Goal: Task Accomplishment & Management: Manage account settings

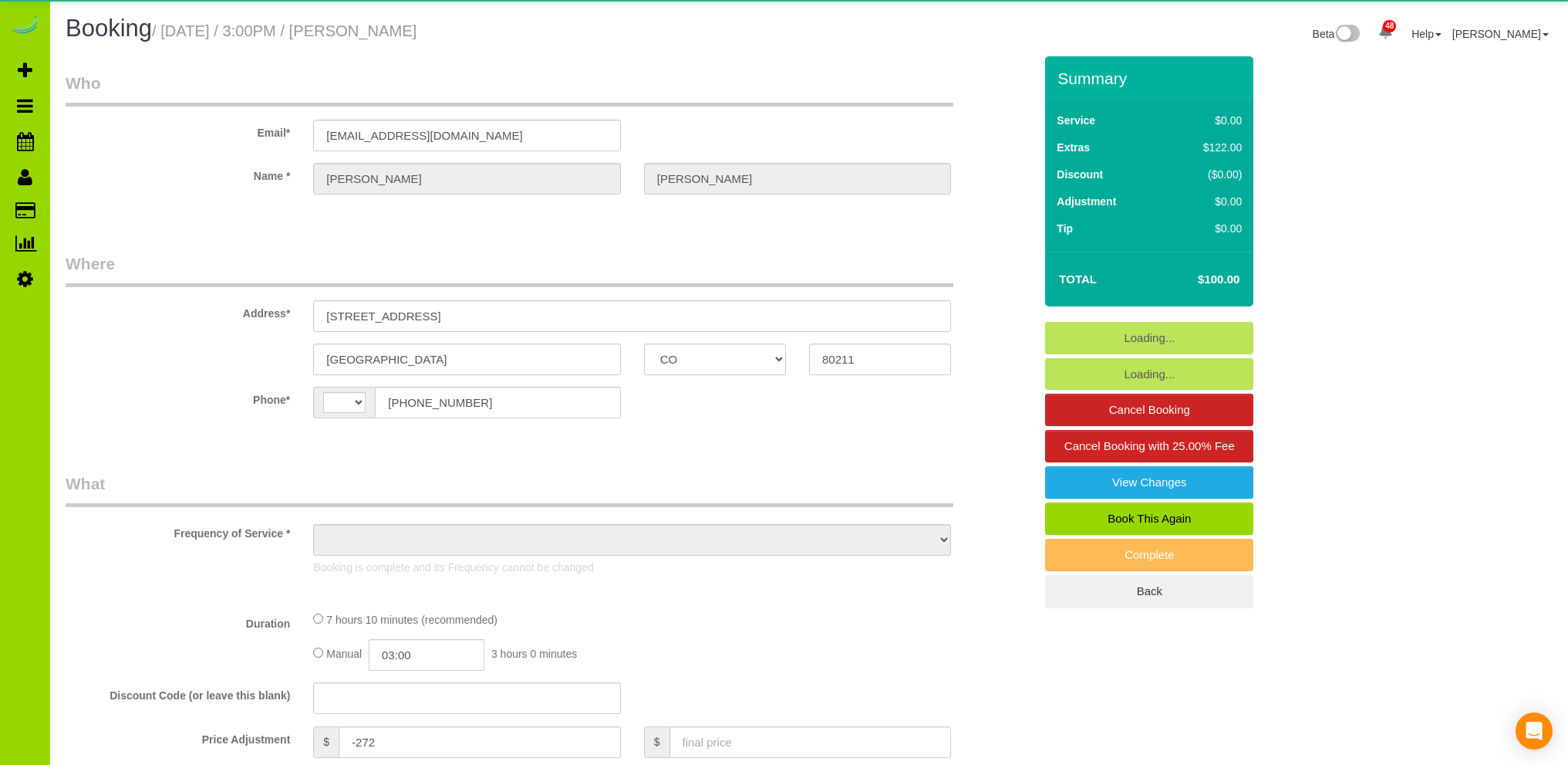
select select "CO"
select select "string:[GEOGRAPHIC_DATA]"
select select "object:1146"
select select "number:3"
select select "number:16"
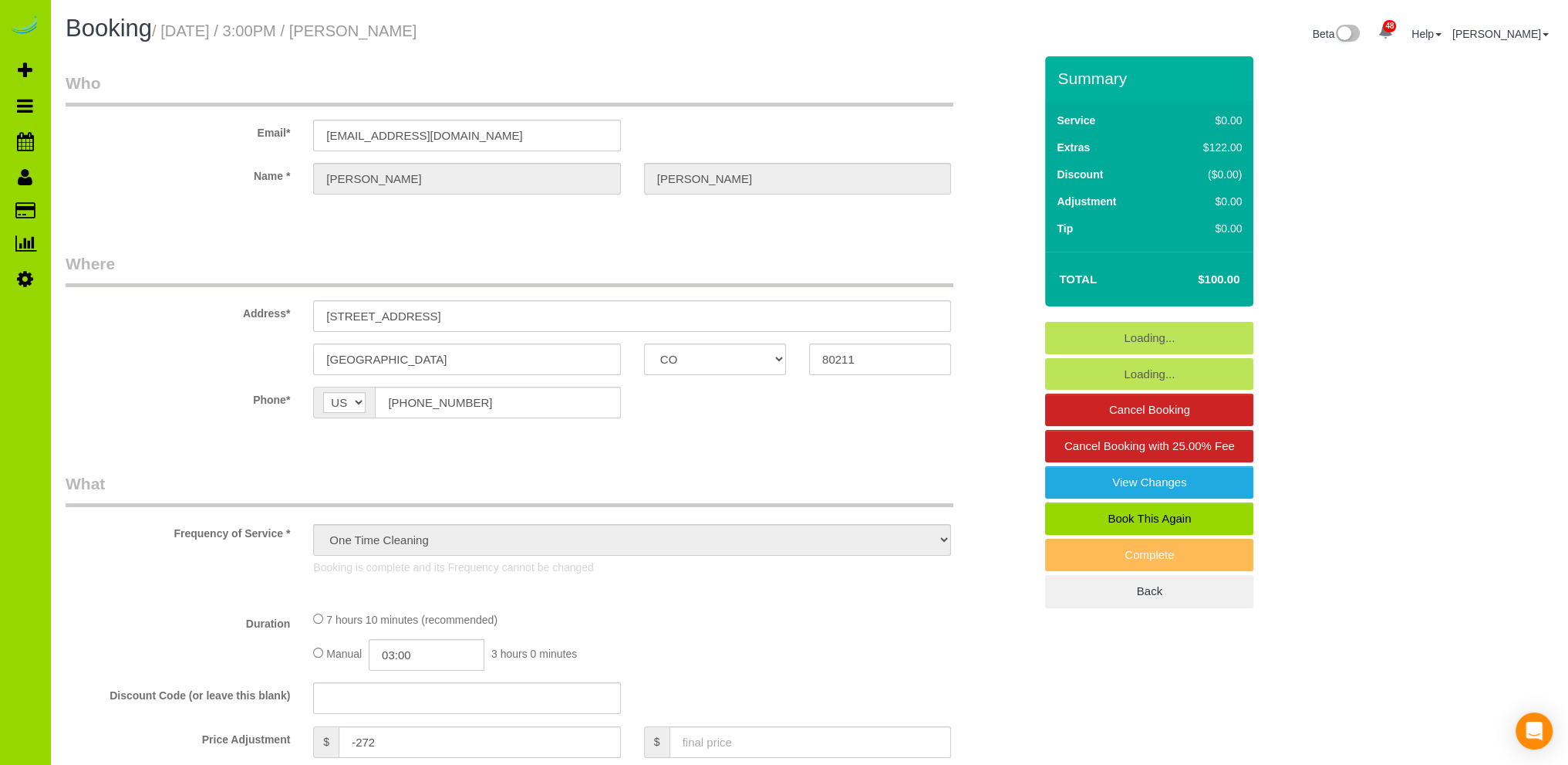
select select "object:1214"
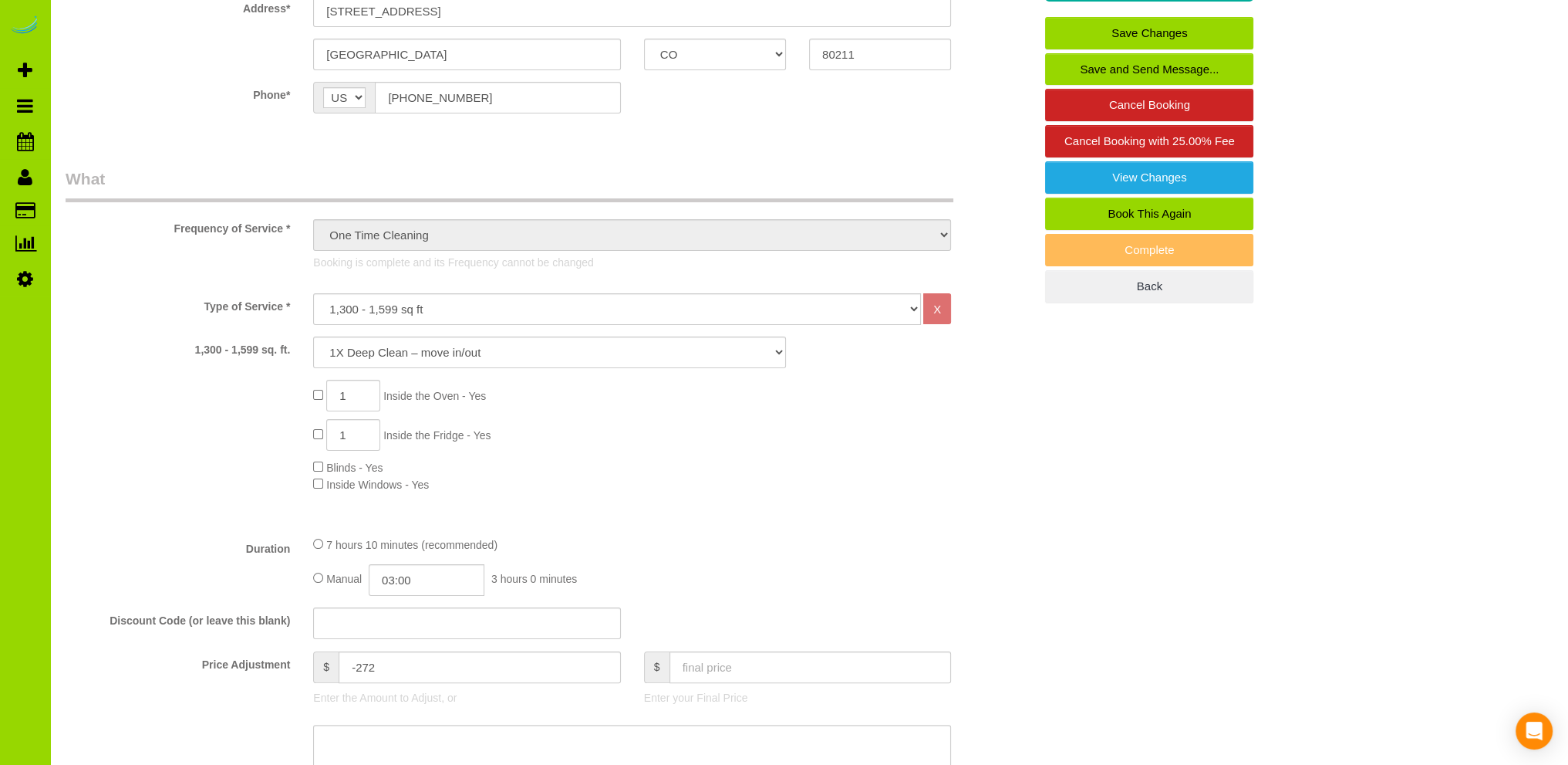
scroll to position [617, 0]
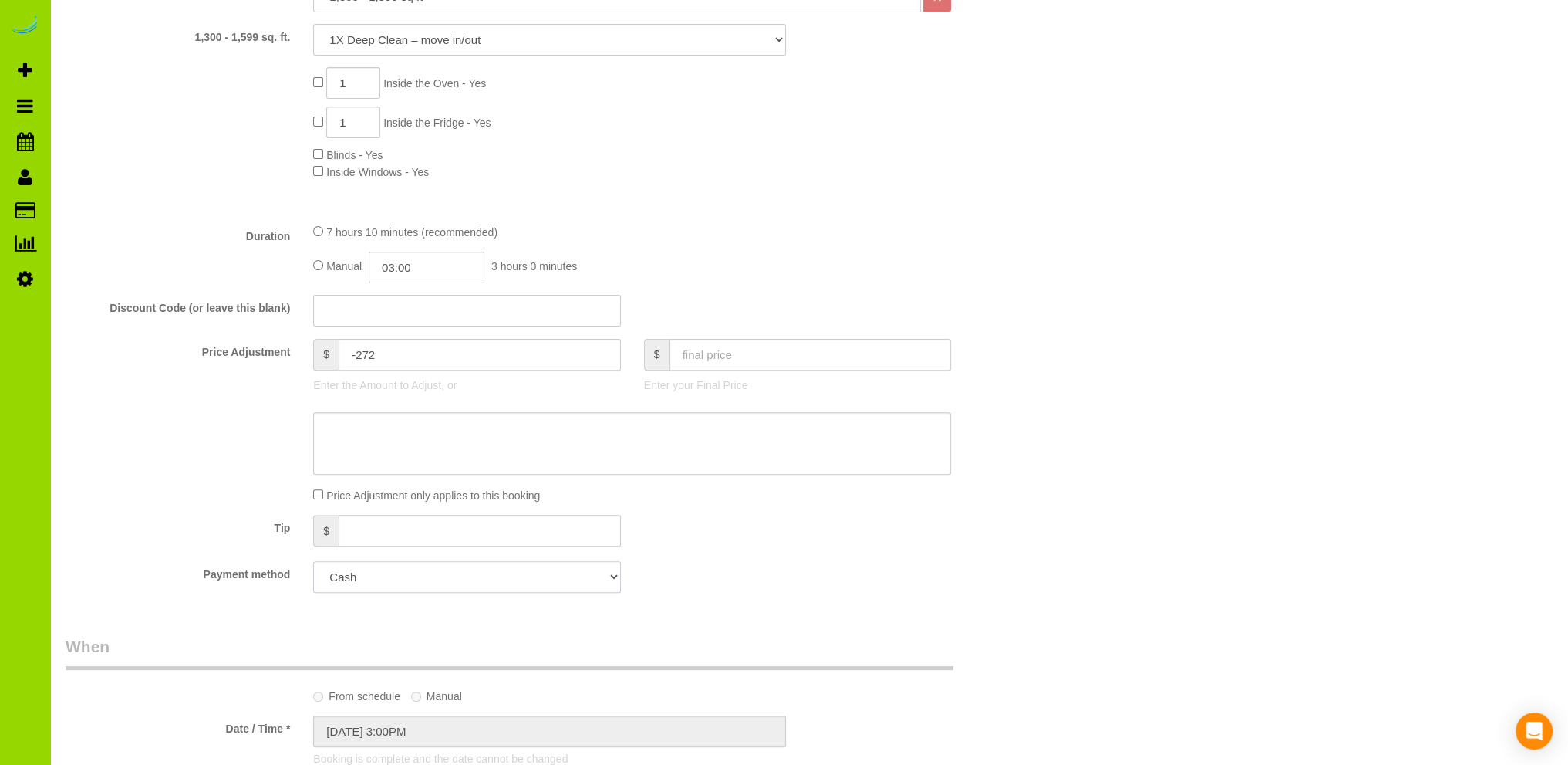
click at [480, 574] on select "Add Credit Card Cash Check Paypal" at bounding box center [467, 577] width 307 height 32
drag, startPoint x: 702, startPoint y: 568, endPoint x: 639, endPoint y: 393, distance: 186.0
click at [702, 566] on div "Payment method Add Credit Card Cash Check Paypal" at bounding box center [550, 577] width 991 height 32
drag, startPoint x: 197, startPoint y: 78, endPoint x: 211, endPoint y: 67, distance: 17.8
click at [198, 78] on div "1 Inside the Oven - Yes 1 Inside the Fridge - Yes Blinds - Yes Inside Windows -…" at bounding box center [550, 123] width 991 height 113
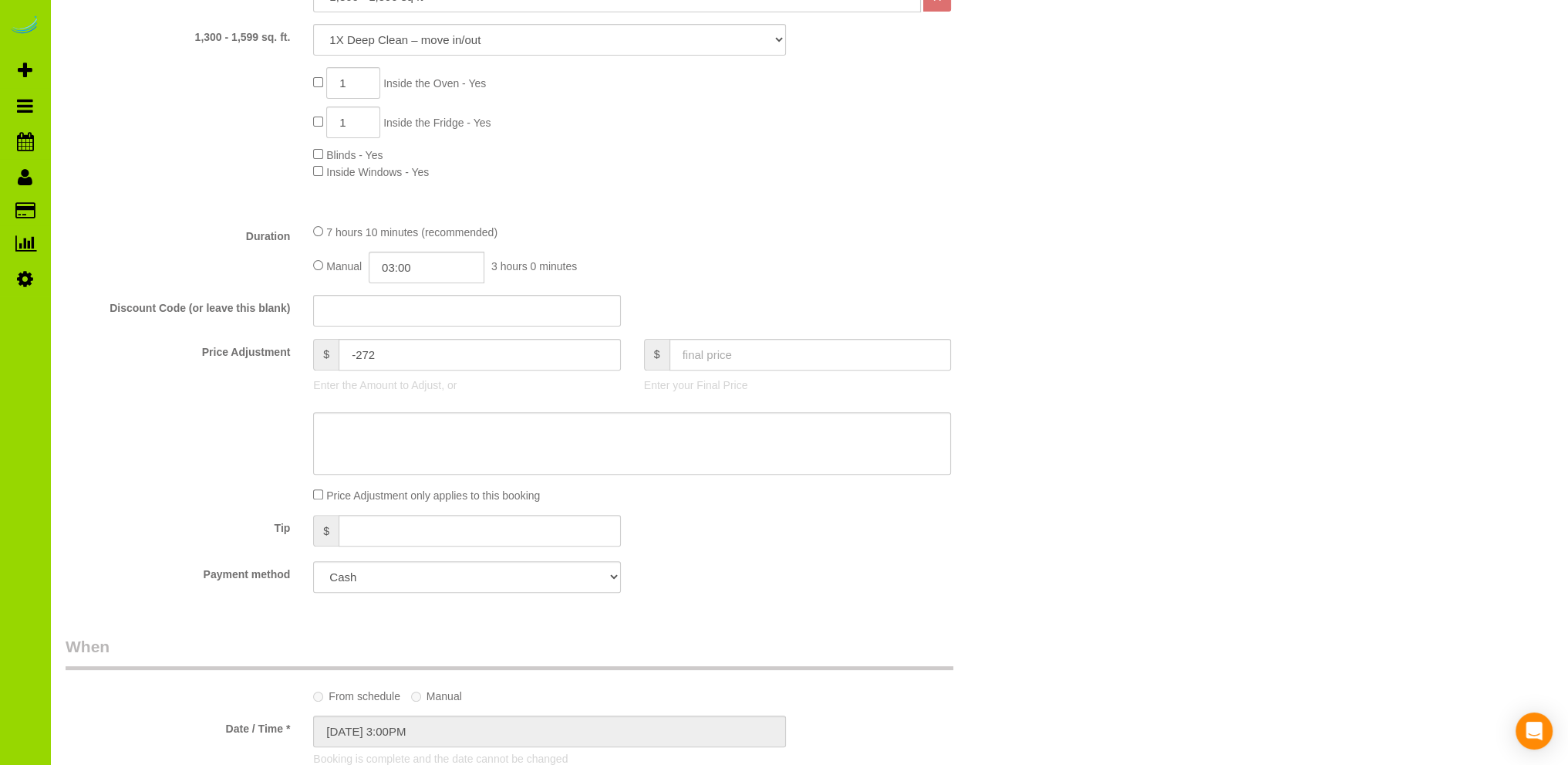
scroll to position [0, 0]
